Goal: Navigation & Orientation: Find specific page/section

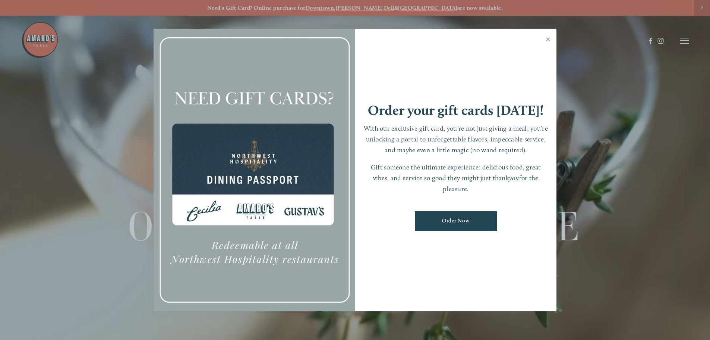
click at [547, 37] on link "Close" at bounding box center [548, 40] width 15 height 21
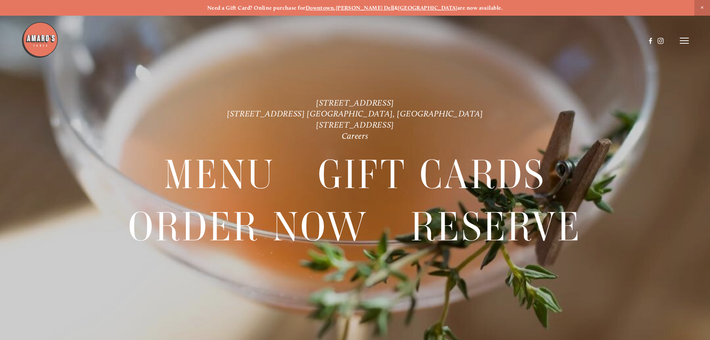
click at [682, 41] on line at bounding box center [684, 41] width 9 height 0
click at [656, 39] on span "Careers" at bounding box center [656, 40] width 20 height 7
click at [584, 40] on span "Visit" at bounding box center [584, 40] width 13 height 7
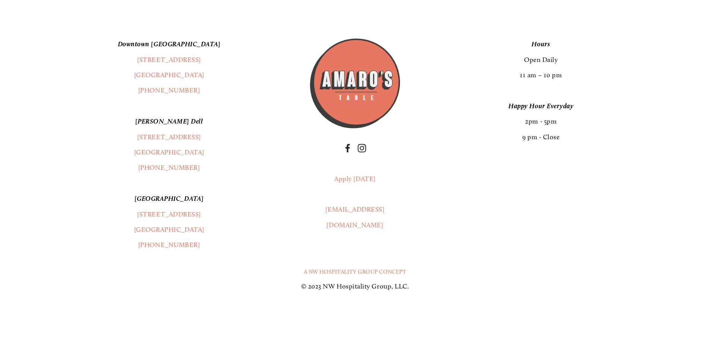
scroll to position [2012, 0]
